Goal: Check status

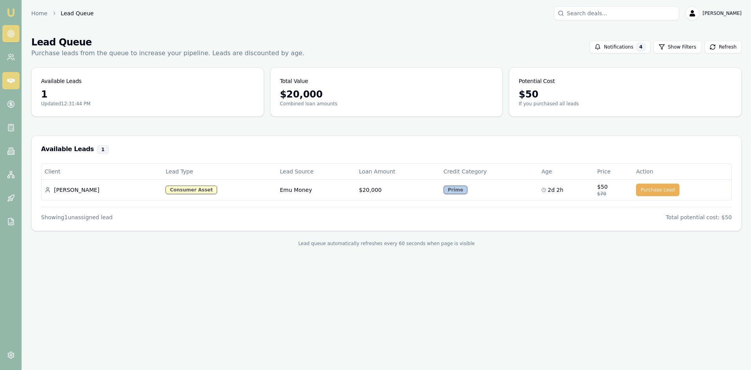
click at [5, 82] on link at bounding box center [10, 80] width 17 height 17
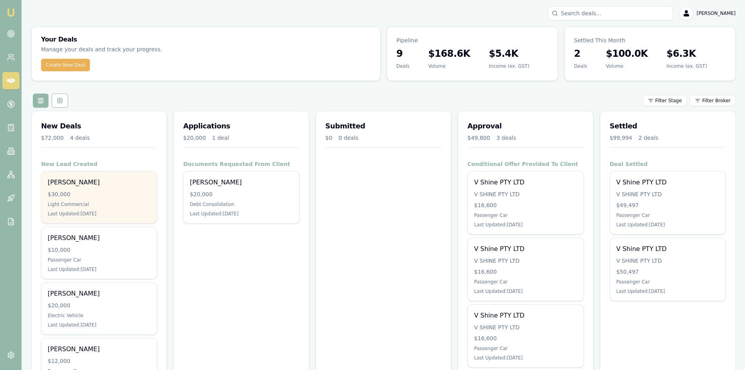
click at [98, 191] on div "$30,000" at bounding box center [99, 194] width 103 height 8
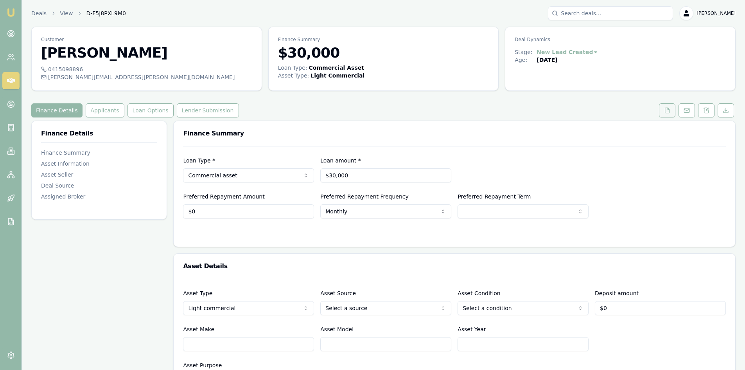
click at [670, 110] on icon at bounding box center [667, 110] width 6 height 6
